Goal: Book appointment/travel/reservation

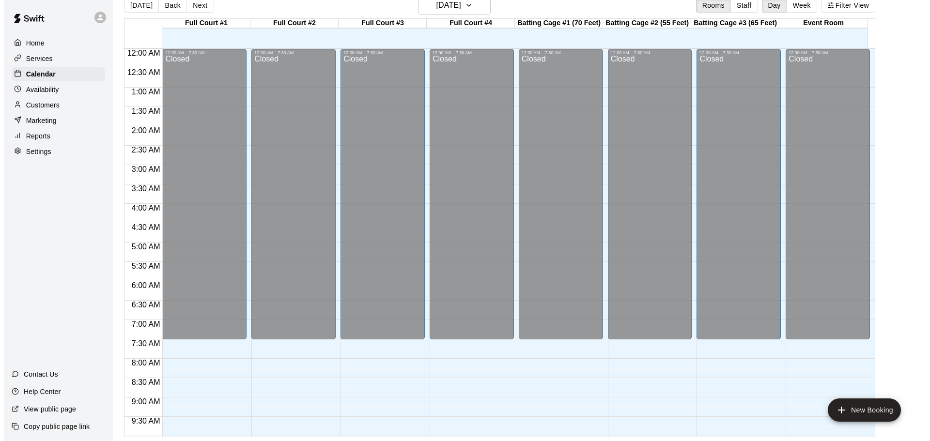
scroll to position [495, 0]
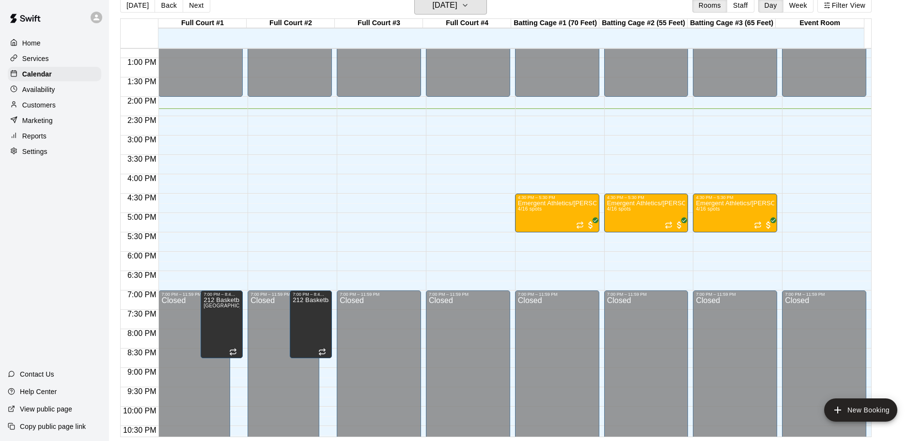
drag, startPoint x: 452, startPoint y: 1, endPoint x: 449, endPoint y: -5, distance: 6.7
click at [449, 0] on html "Home Services Calendar Availability Customers Marketing Reports Settings Contac…" at bounding box center [461, 212] width 923 height 457
click at [441, 6] on h6 "[DATE]" at bounding box center [445, 6] width 25 height 14
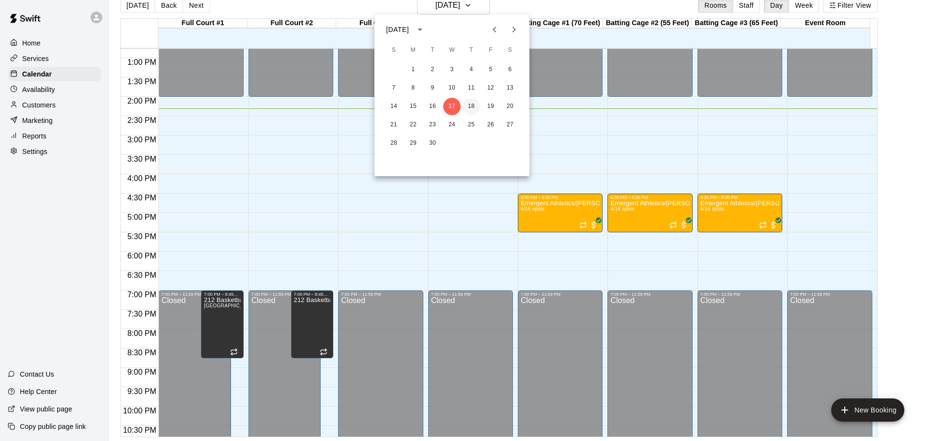
click at [471, 106] on button "18" at bounding box center [471, 106] width 17 height 17
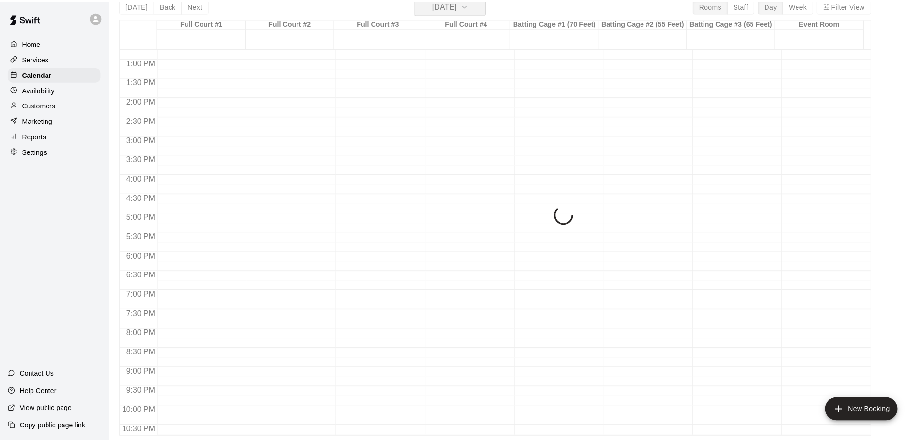
scroll to position [12, 0]
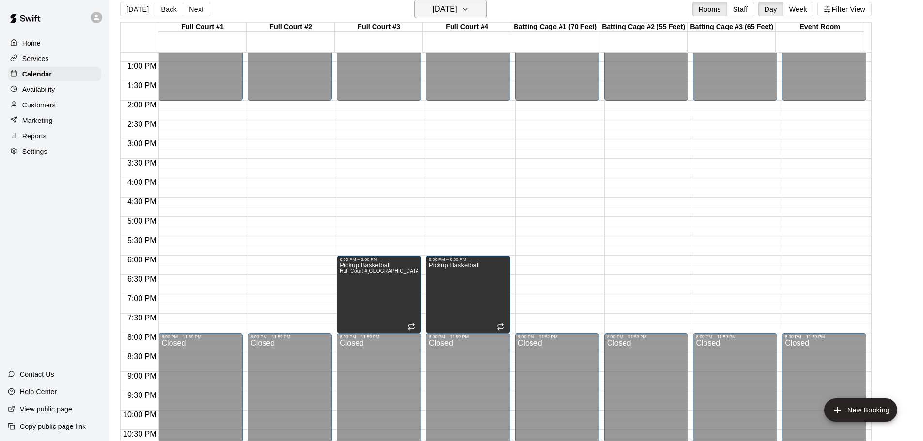
click at [433, 5] on h6 "[DATE]" at bounding box center [445, 9] width 25 height 14
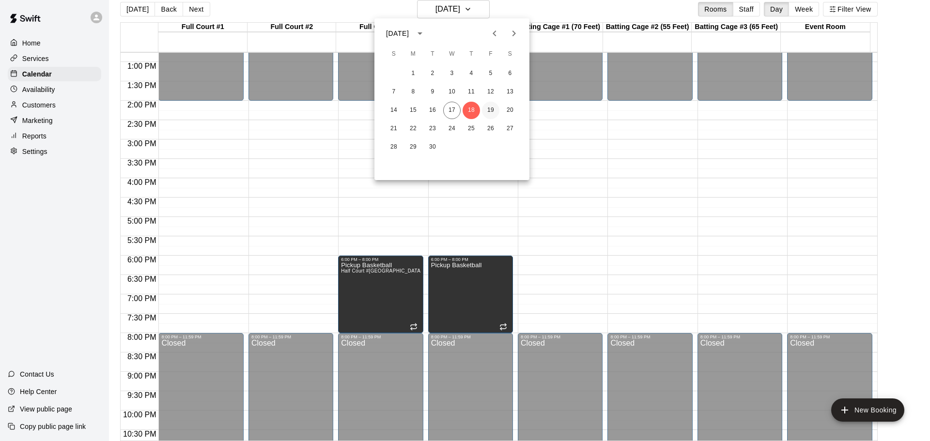
click at [498, 110] on button "19" at bounding box center [490, 110] width 17 height 17
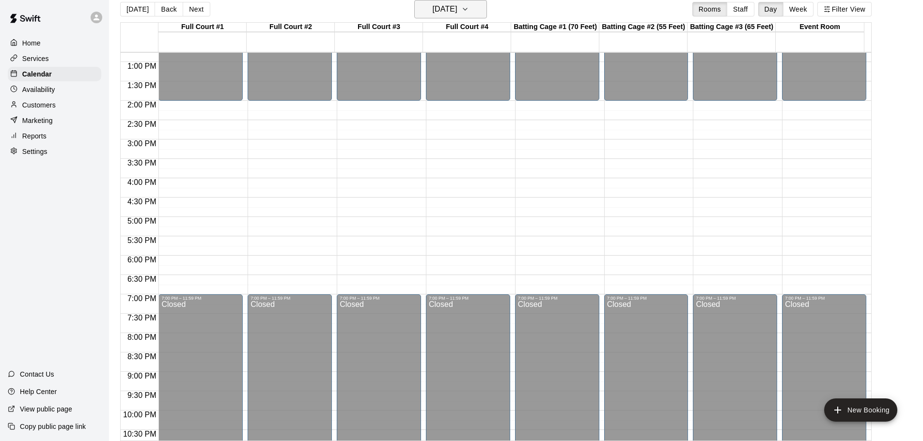
click at [468, 17] on button "[DATE]" at bounding box center [450, 9] width 73 height 18
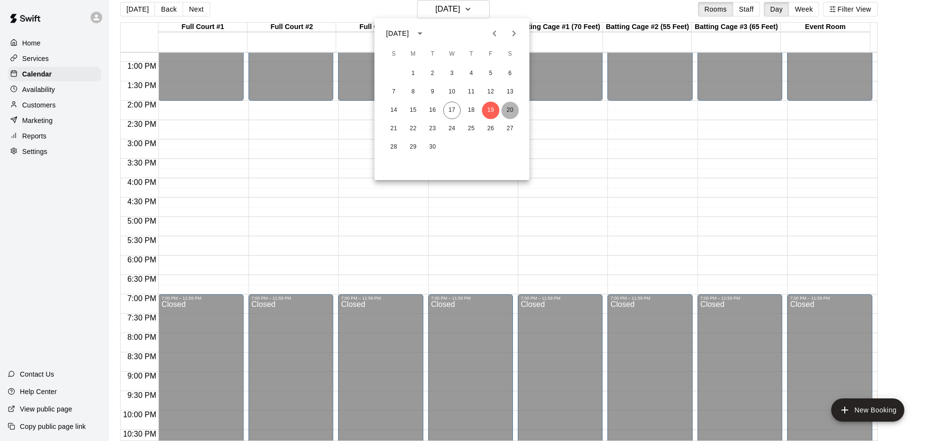
click at [504, 111] on button "20" at bounding box center [509, 110] width 17 height 17
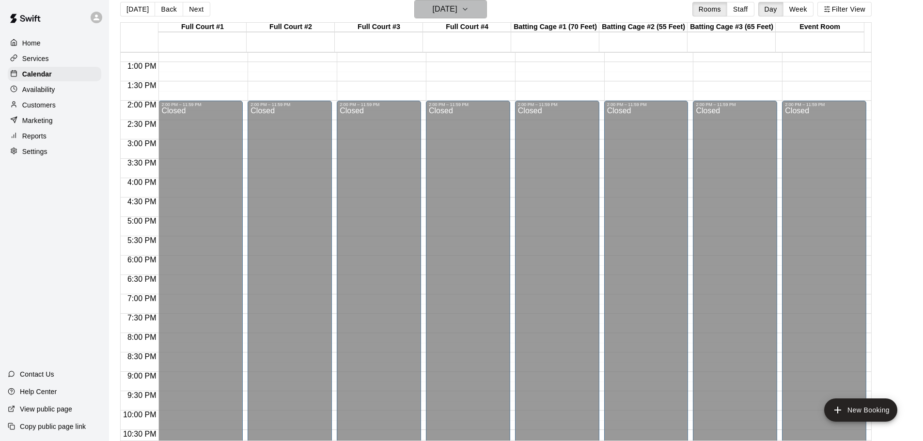
click at [456, 5] on h6 "[DATE]" at bounding box center [445, 9] width 25 height 14
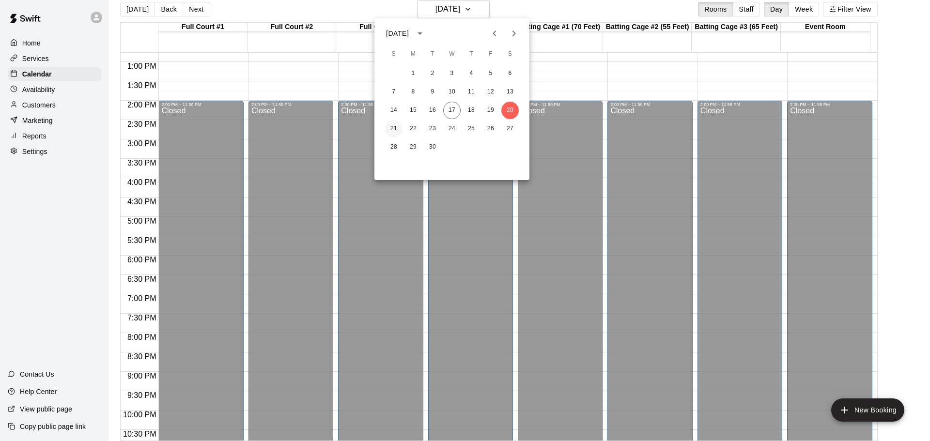
click at [391, 128] on button "21" at bounding box center [393, 128] width 17 height 17
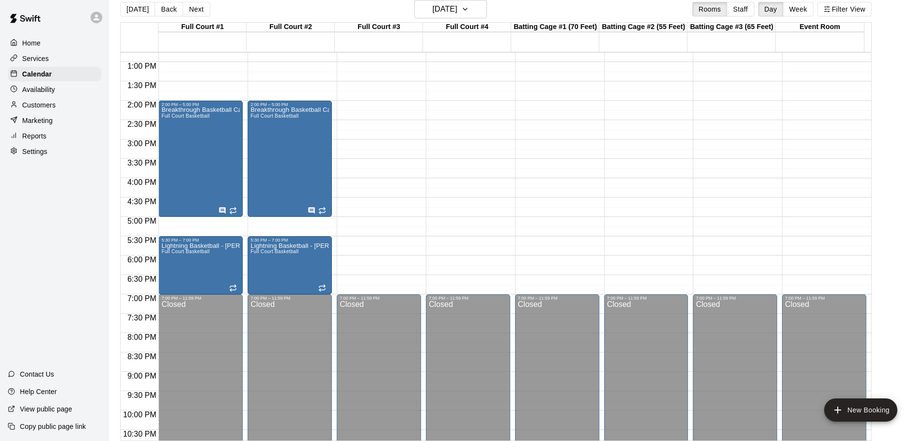
click at [28, 260] on div "Home Services Calendar Availability Customers Marketing Reports Settings Contac…" at bounding box center [54, 220] width 109 height 441
